Goal: Navigation & Orientation: Find specific page/section

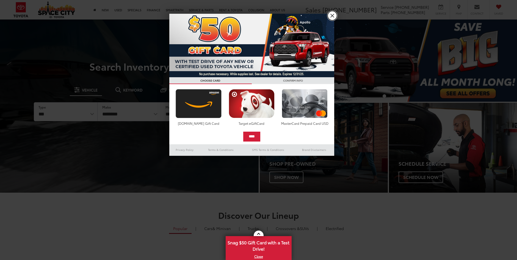
click at [334, 12] on link "X" at bounding box center [332, 15] width 9 height 9
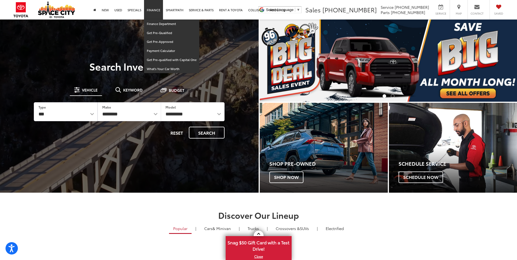
click at [157, 11] on link "Finance" at bounding box center [153, 10] width 19 height 20
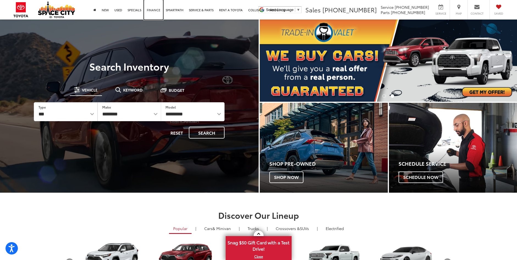
click at [156, 10] on link "Finance" at bounding box center [153, 10] width 19 height 20
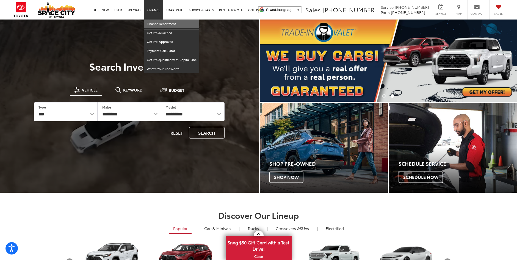
click at [180, 25] on link "Finance Department" at bounding box center [171, 24] width 55 height 9
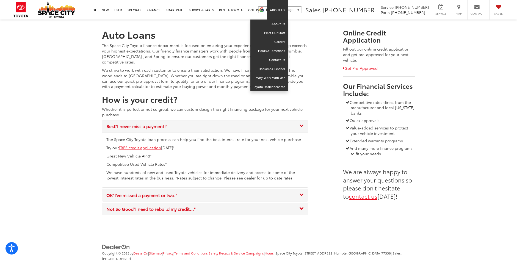
click at [269, 10] on link "About Us" at bounding box center [277, 10] width 21 height 20
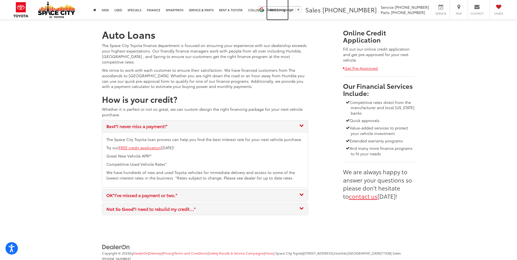
click at [272, 10] on link "About Us" at bounding box center [277, 10] width 21 height 20
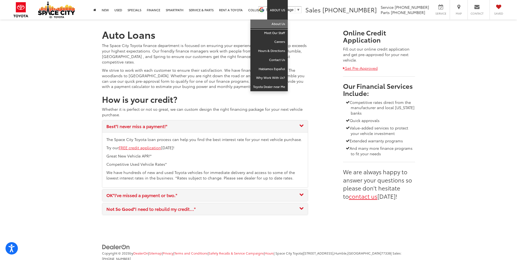
click at [279, 23] on link "About Us" at bounding box center [268, 24] width 37 height 9
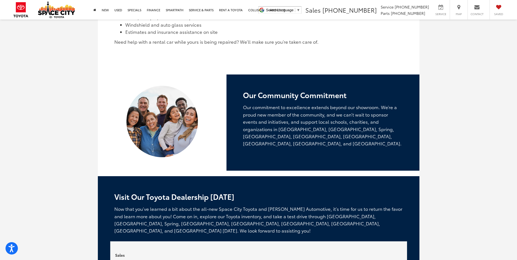
scroll to position [1245, 0]
